Goal: Check status: Check status

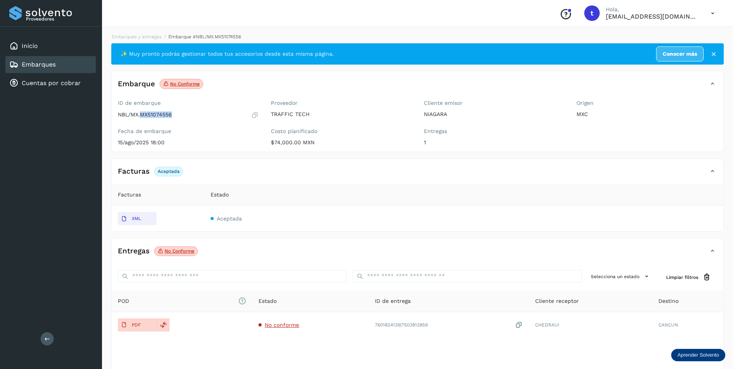
drag, startPoint x: 141, startPoint y: 115, endPoint x: 190, endPoint y: 113, distance: 49.9
click at [190, 113] on div "NBL/MX.MX51074556" at bounding box center [188, 115] width 141 height 8
copy p "MX51074556"
click at [77, 59] on div "Embarques" at bounding box center [50, 64] width 90 height 17
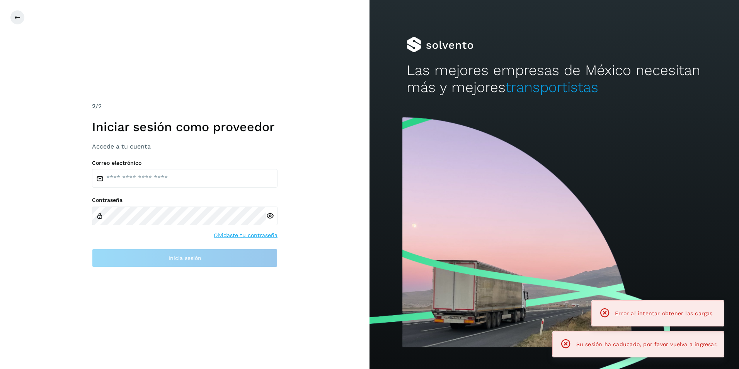
click at [179, 62] on div "2 /2 Iniciar sesión como proveedor Accede a tu cuenta Correo electrónico Contra…" at bounding box center [184, 184] width 369 height 369
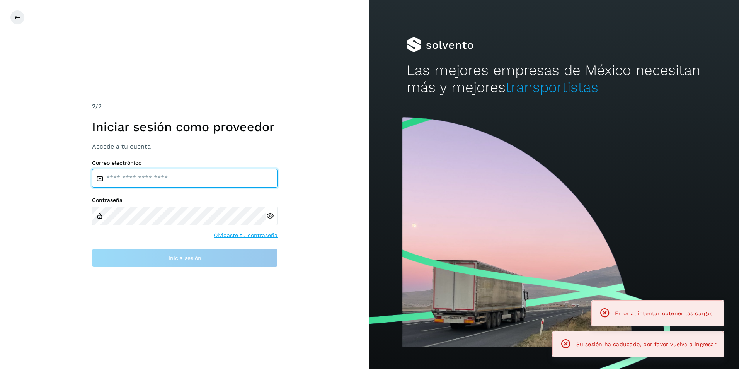
type input "**********"
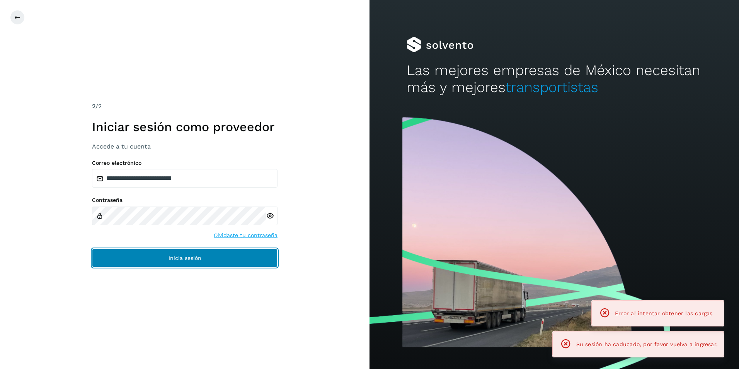
click at [146, 257] on button "Inicia sesión" at bounding box center [184, 257] width 185 height 19
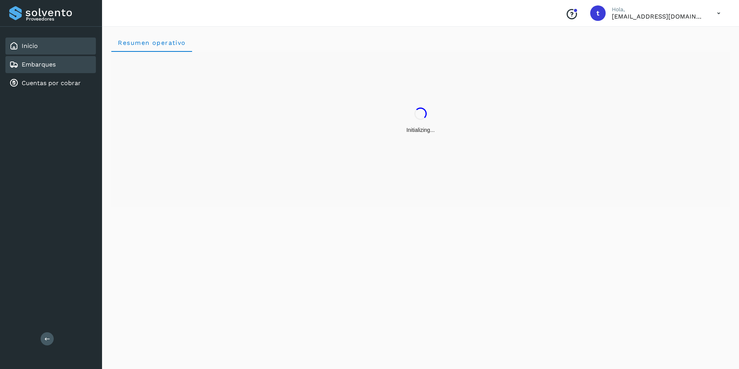
click at [46, 61] on link "Embarques" at bounding box center [39, 64] width 34 height 7
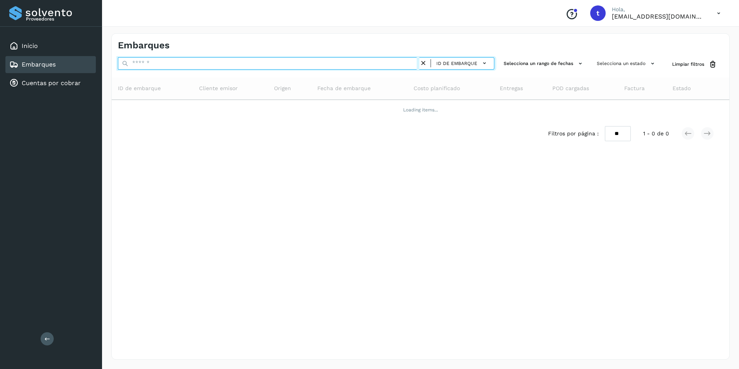
click at [164, 59] on input "text" at bounding box center [268, 63] width 301 height 12
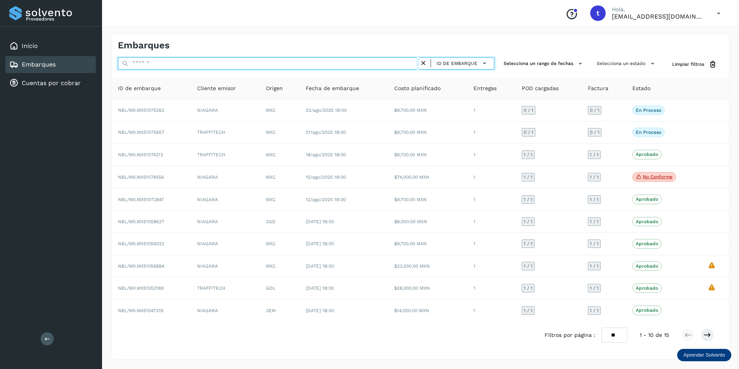
paste input "**********"
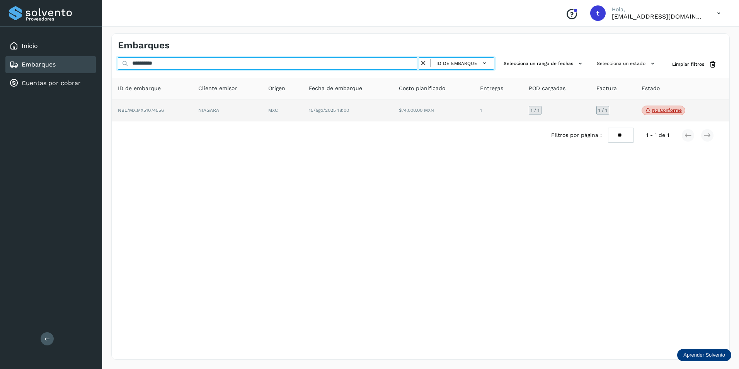
type input "**********"
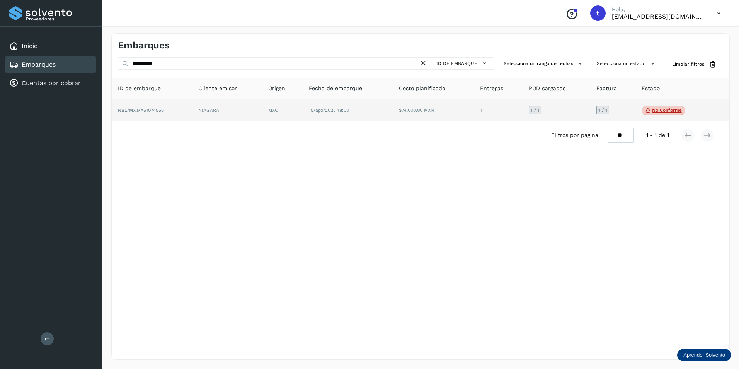
click at [192, 116] on td "NBL/MX.MX51074556" at bounding box center [227, 110] width 70 height 22
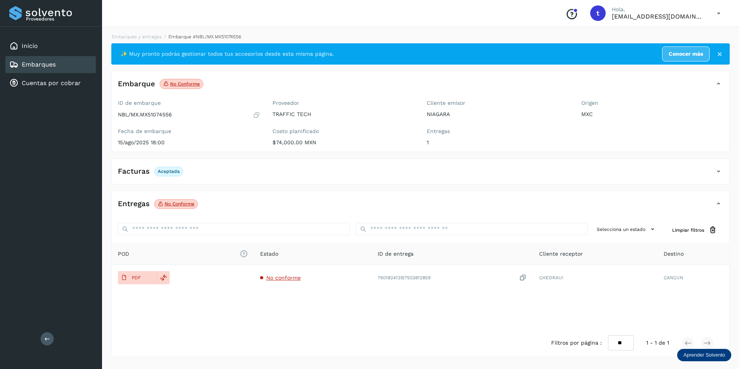
click at [147, 172] on h4 "Facturas" at bounding box center [134, 171] width 32 height 9
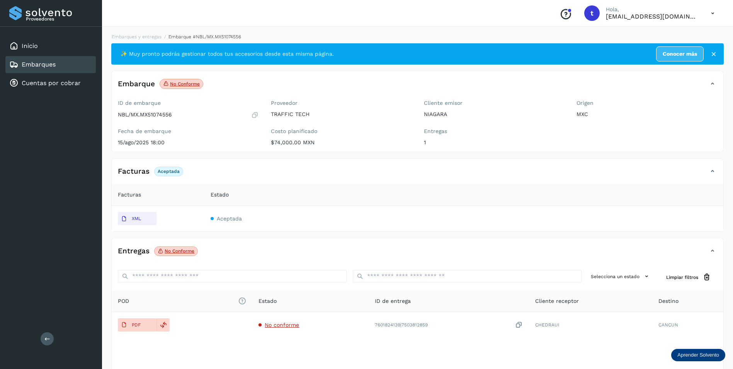
click at [231, 220] on span "Aceptada" at bounding box center [229, 218] width 25 height 6
click at [54, 80] on link "Cuentas por cobrar" at bounding box center [51, 82] width 59 height 7
click at [78, 82] on link "Cuentas por cobrar" at bounding box center [51, 82] width 59 height 7
click at [31, 66] on link "Embarques" at bounding box center [39, 64] width 34 height 7
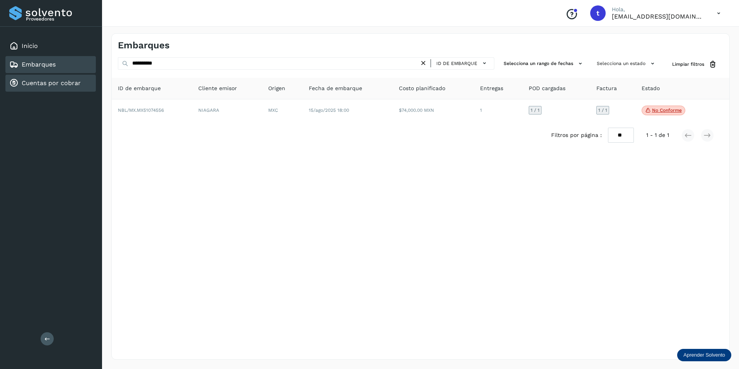
click at [35, 79] on div "Cuentas por cobrar" at bounding box center [44, 82] width 71 height 9
click at [37, 39] on div "Inicio" at bounding box center [50, 45] width 90 height 17
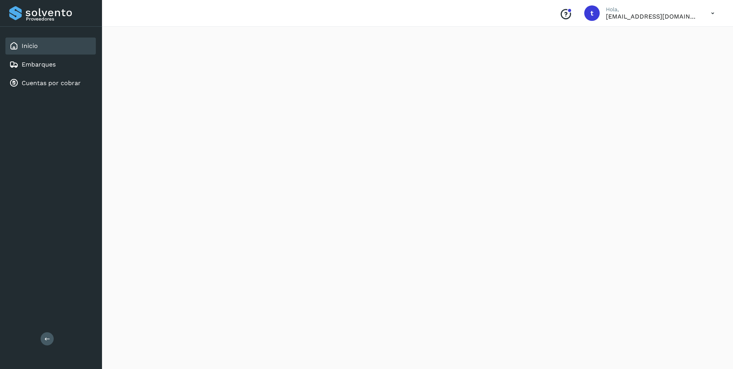
scroll to position [576, 0]
